Goal: Task Accomplishment & Management: Complete application form

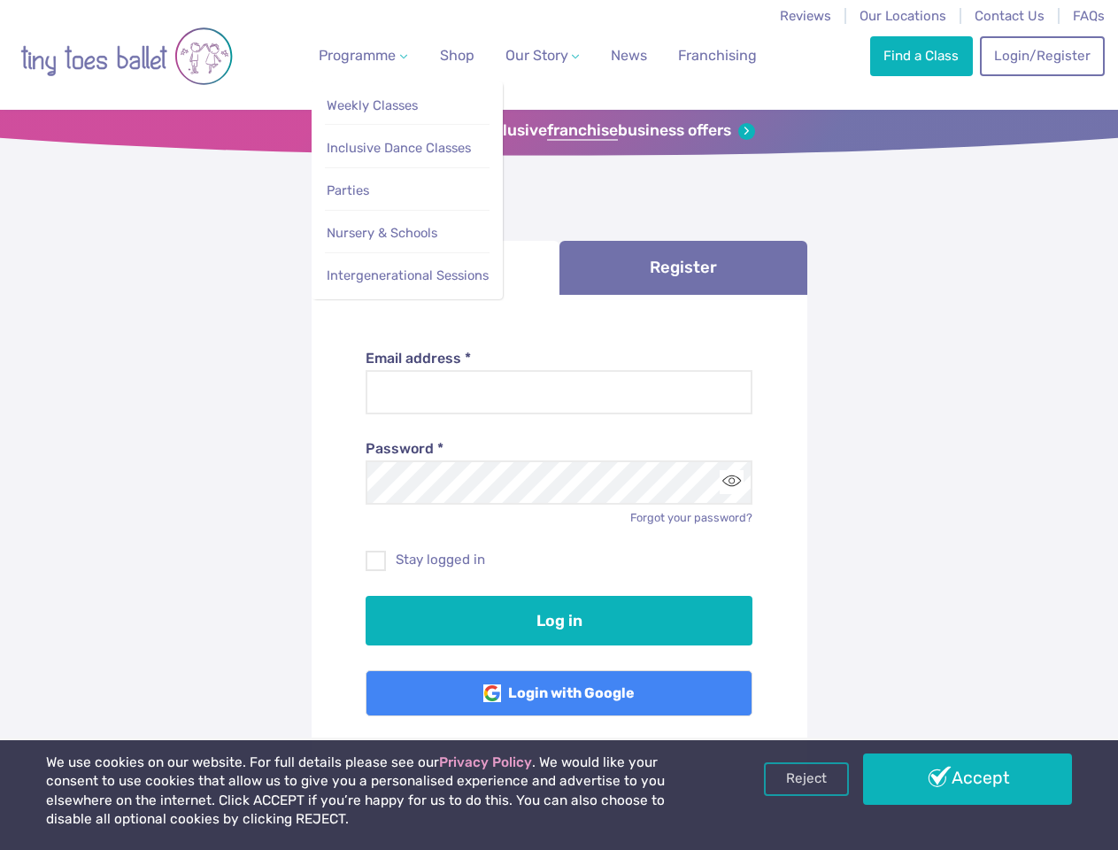
click at [359, 55] on span "Programme" at bounding box center [357, 55] width 77 height 17
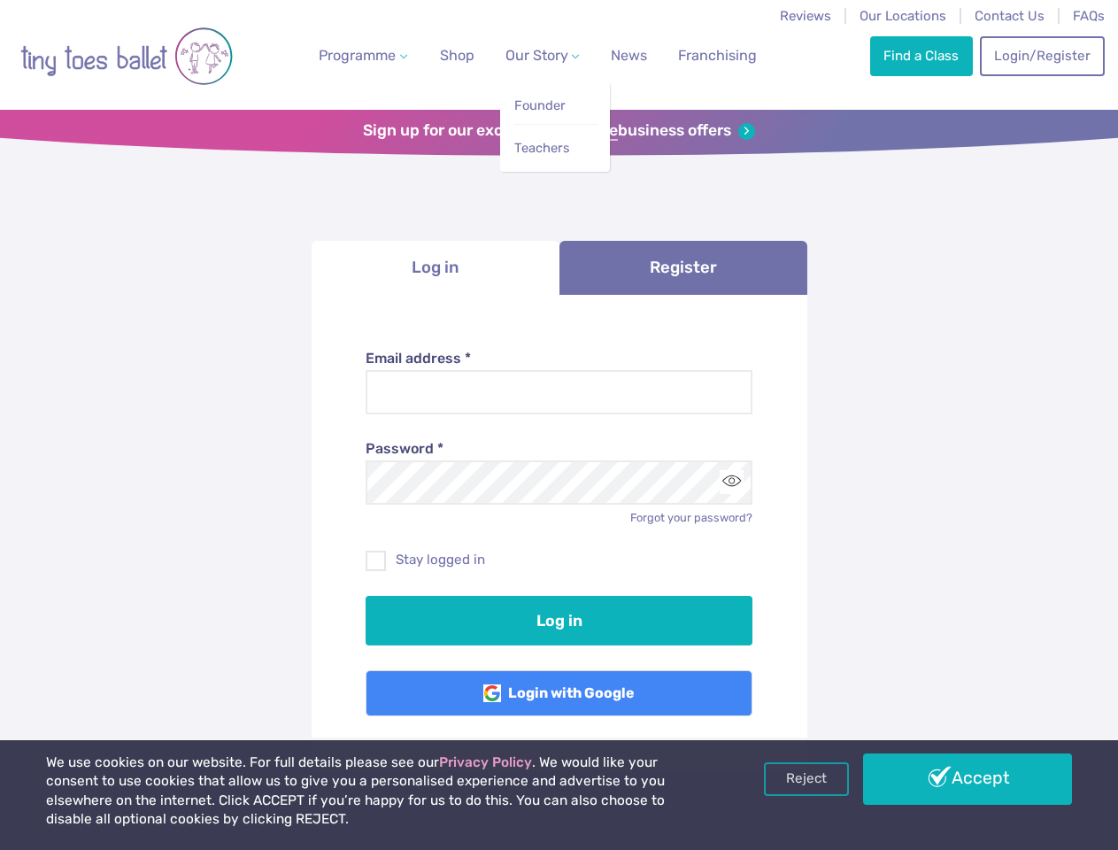
click at [527, 55] on span "Our Story" at bounding box center [536, 55] width 63 height 17
click at [559, 131] on strong "franchise" at bounding box center [582, 130] width 71 height 19
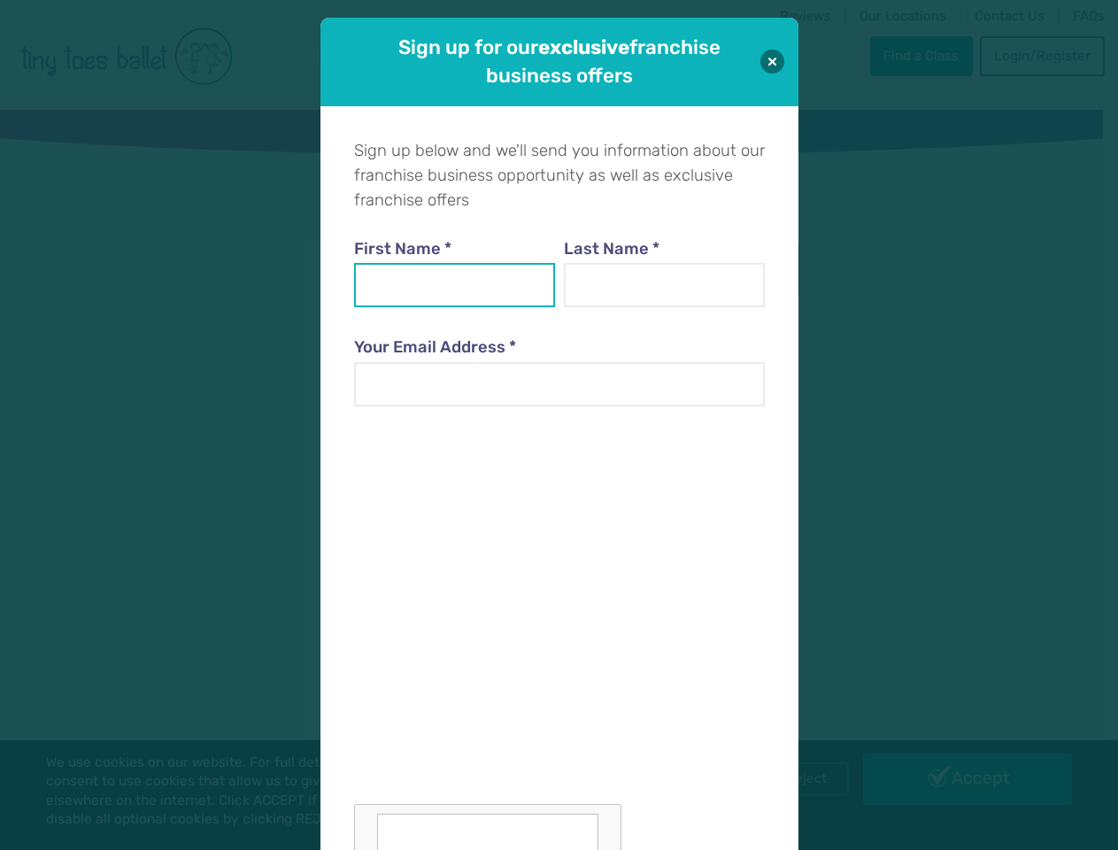
click at [435, 267] on input "First Name *" at bounding box center [455, 285] width 202 height 44
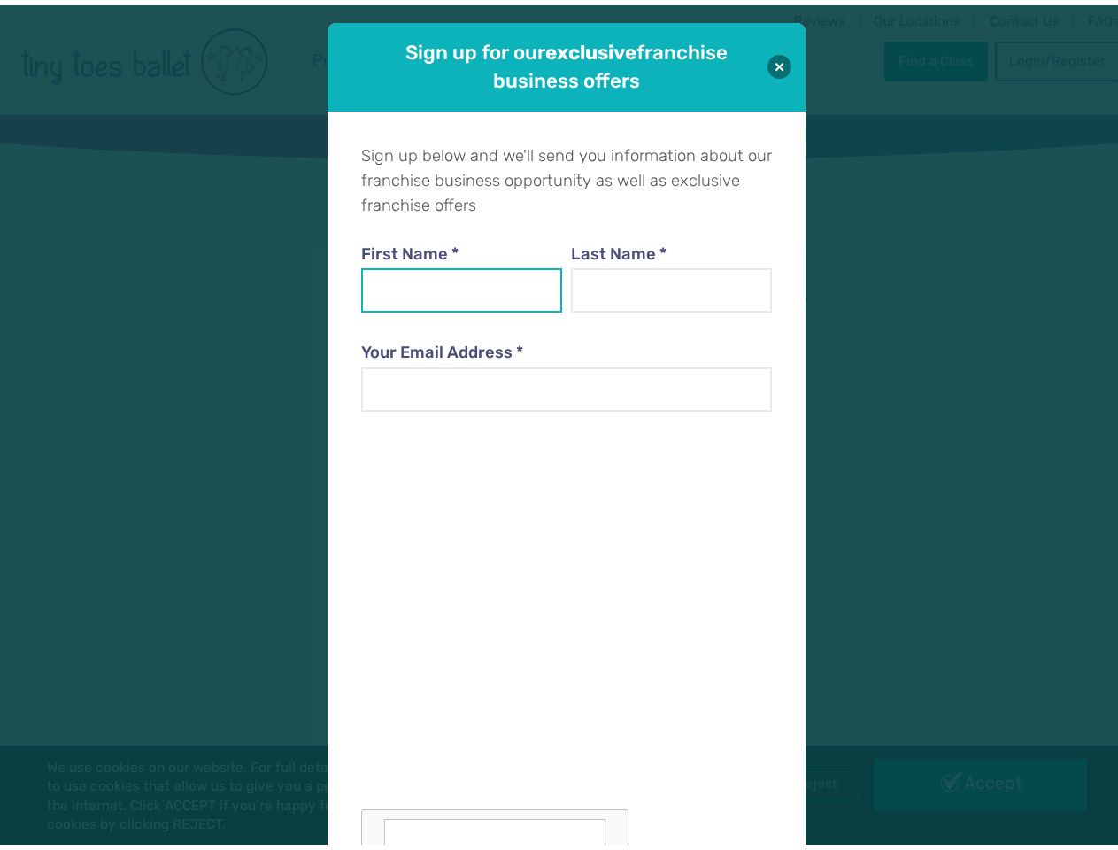
scroll to position [18, 0]
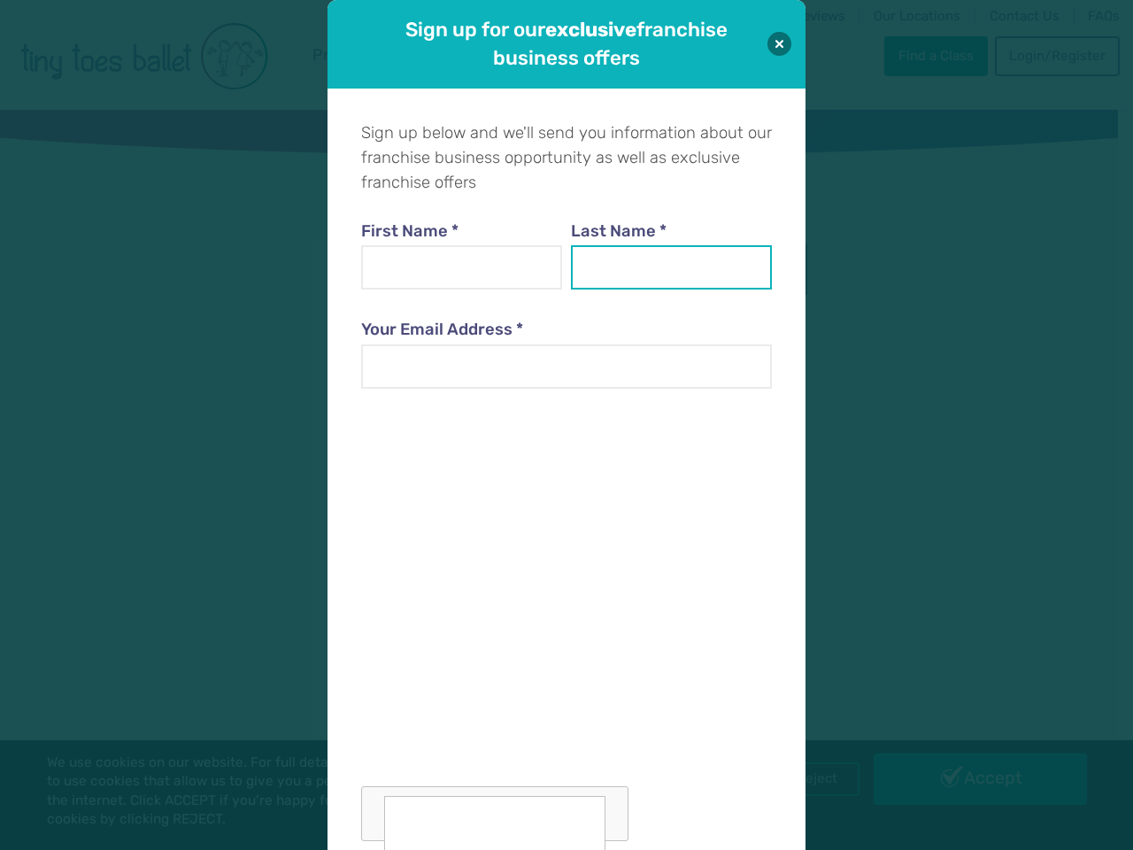
click at [683, 267] on input "Last Name *" at bounding box center [672, 267] width 202 height 44
click at [731, 482] on div at bounding box center [566, 625] width 411 height 433
click at [806, 779] on div "Sign up for our exclusive franchise business offers Sign up below and we'll sen…" at bounding box center [566, 425] width 1133 height 850
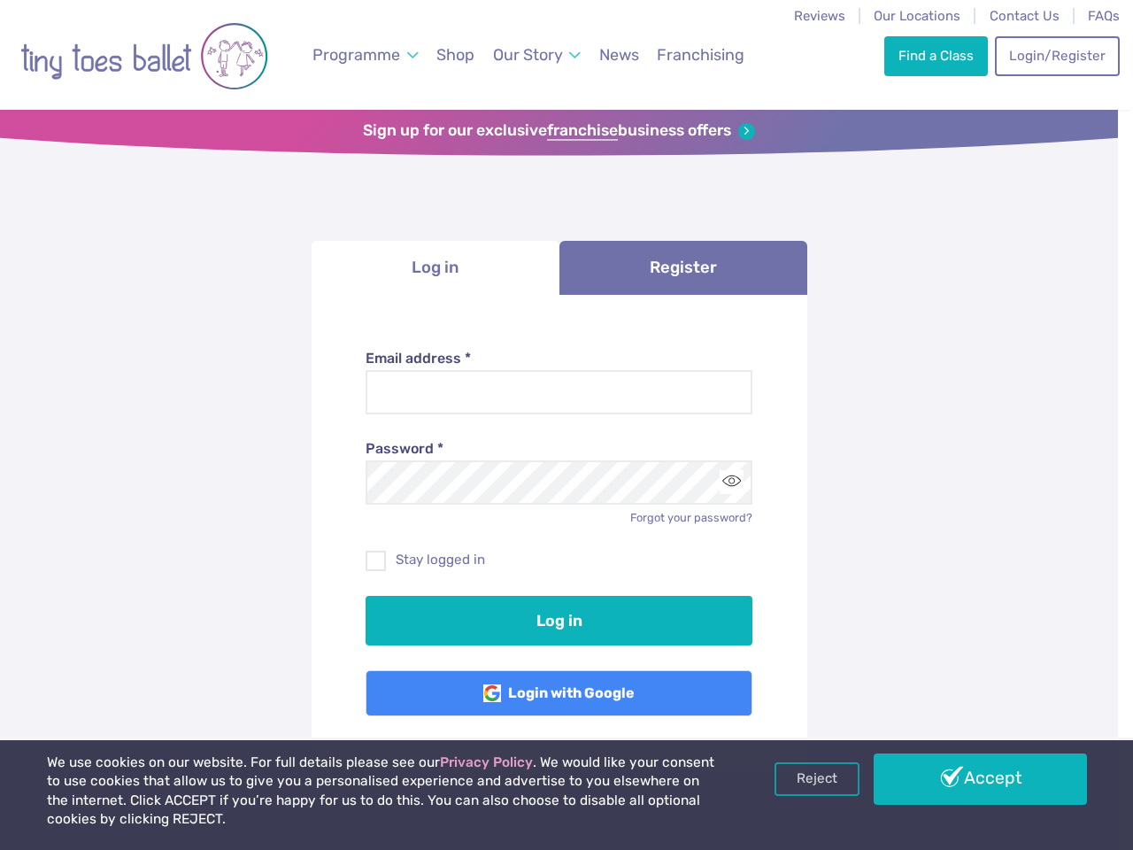
click at [967, 779] on div "Sign up for our exclusive franchise business offers Sign up below and we'll sen…" at bounding box center [566, 425] width 1133 height 850
